Goal: Use online tool/utility

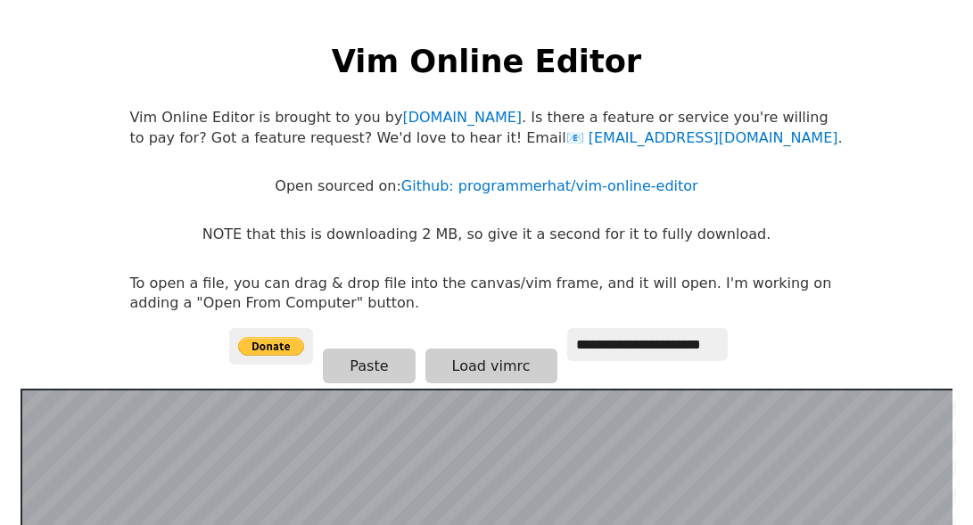
scroll to position [346, 0]
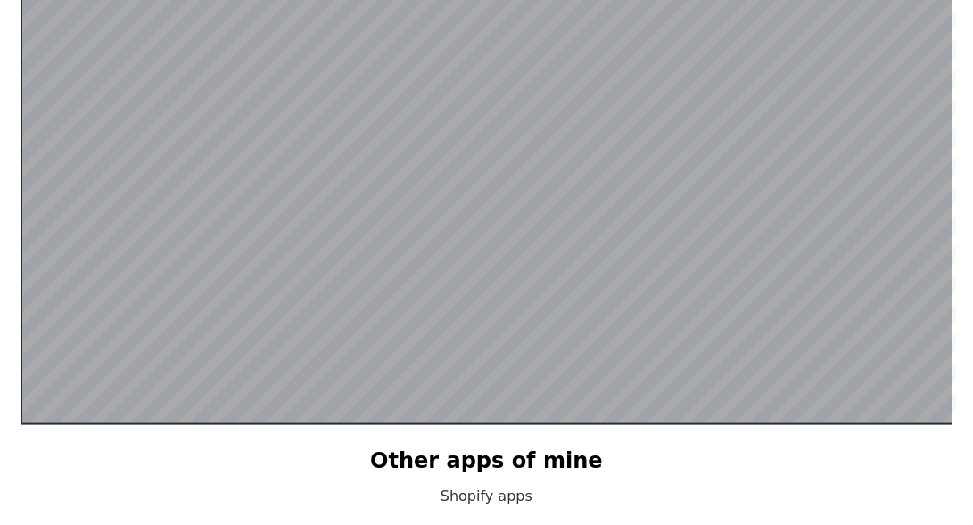
scroll to position [346, 0]
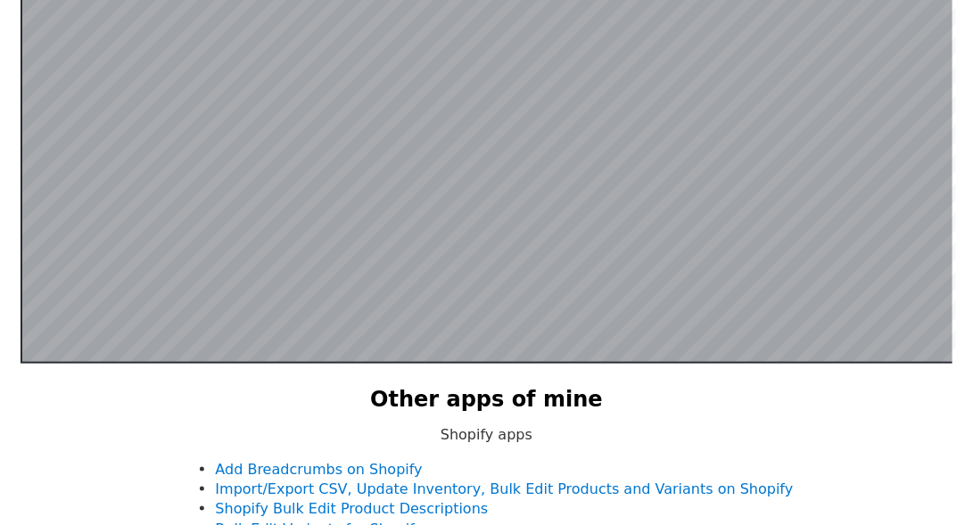
scroll to position [346, 0]
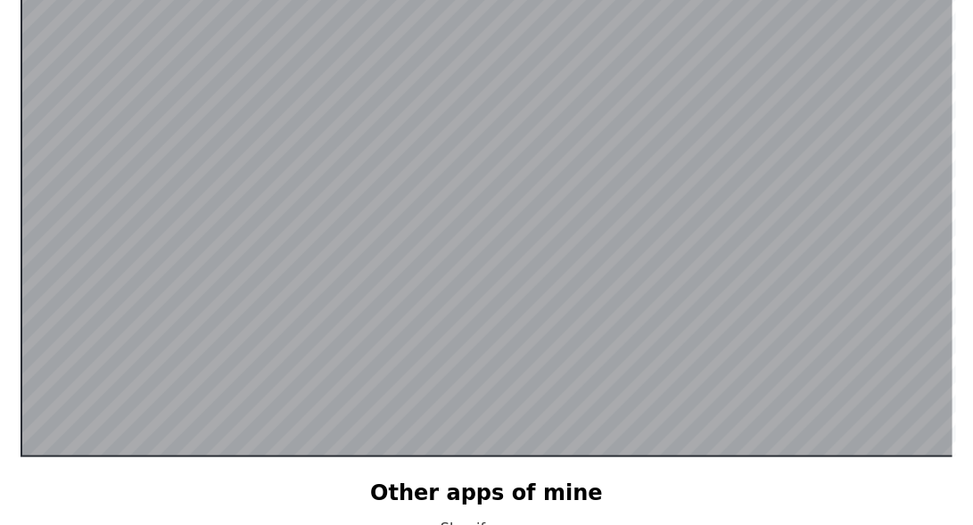
scroll to position [397, 0]
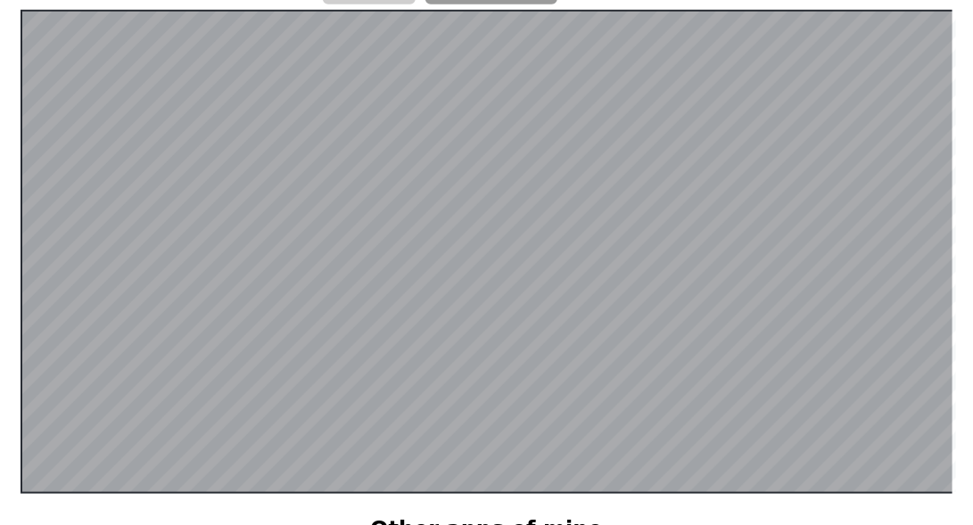
scroll to position [397, 0]
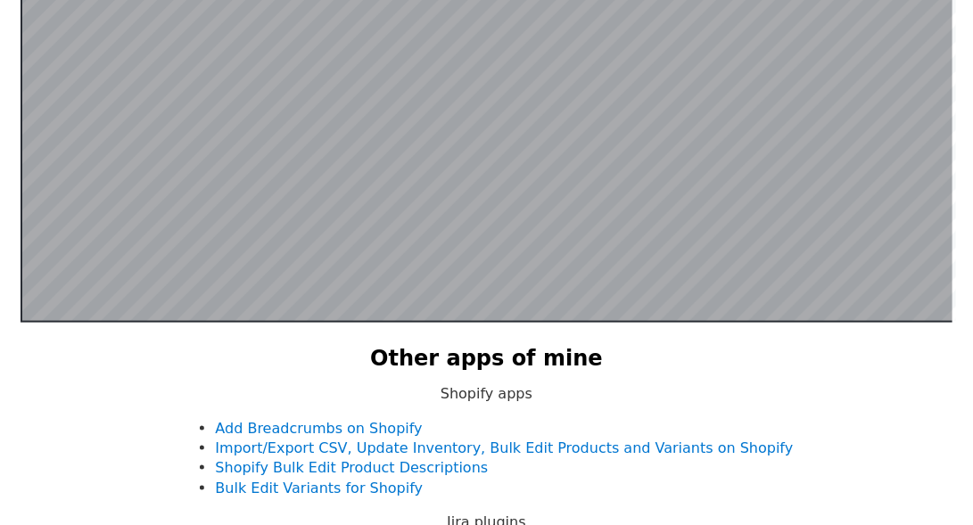
scroll to position [448, 0]
